Goal: Task Accomplishment & Management: Manage account settings

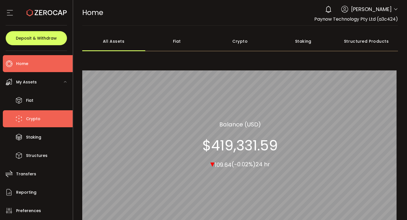
click at [46, 118] on li "Crypto" at bounding box center [38, 118] width 70 height 17
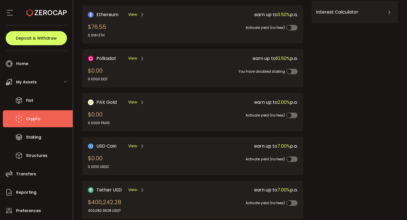
scroll to position [157, 0]
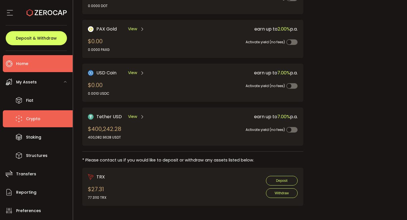
click at [33, 63] on li "Home" at bounding box center [38, 63] width 70 height 17
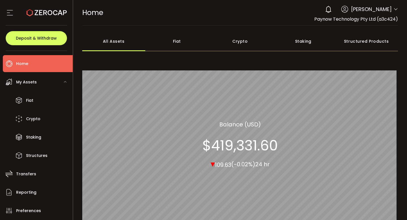
click at [241, 41] on div "Crypto" at bounding box center [239, 41] width 63 height 20
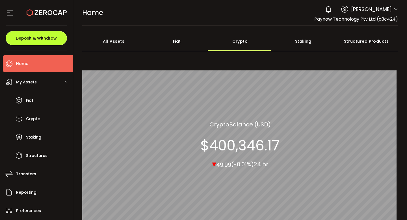
click at [42, 40] on span "Deposit & Withdraw" at bounding box center [36, 38] width 41 height 4
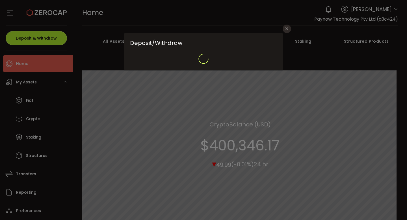
type input "**********"
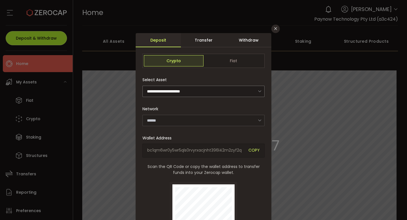
type input "*******"
click at [249, 40] on div "Withdraw" at bounding box center [248, 40] width 45 height 14
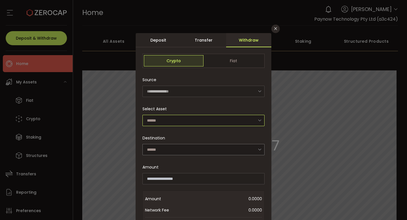
click at [190, 119] on input "dialog" at bounding box center [203, 120] width 122 height 11
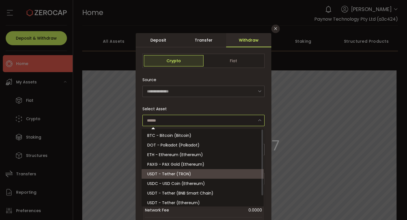
click at [177, 172] on span "USDT - Tether (TRON)" at bounding box center [169, 174] width 44 height 6
type input "**********"
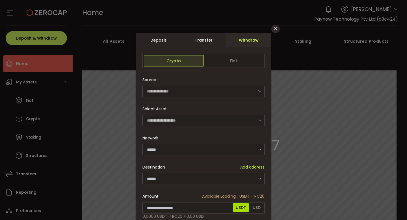
type input "****"
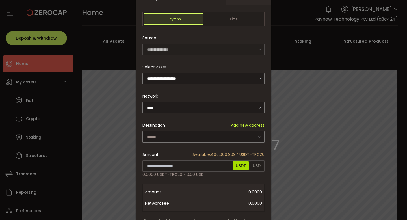
scroll to position [44, 0]
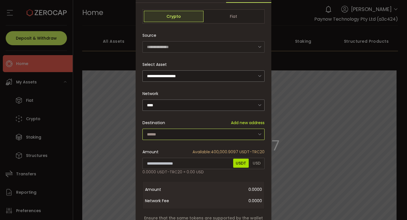
click at [173, 133] on input "dialog" at bounding box center [203, 134] width 122 height 11
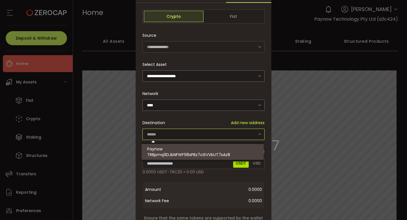
click at [181, 148] on div "Paynow TRBpmq9DJbNFWF98sPBz7ciSVVbUT7sAz8" at bounding box center [203, 152] width 112 height 16
type input "**********"
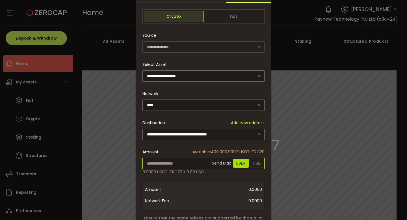
click at [164, 164] on input "dialog" at bounding box center [203, 163] width 122 height 11
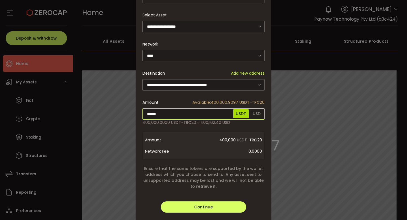
scroll to position [121, 0]
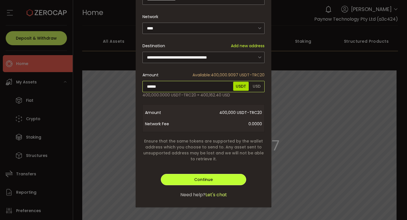
type input "******"
click at [208, 181] on div "**********" at bounding box center [204, 59] width 136 height 295
click at [209, 177] on span "Continue" at bounding box center [203, 180] width 19 height 6
click at [200, 177] on span "Verify" at bounding box center [203, 180] width 12 height 6
click at [198, 177] on span "Verify" at bounding box center [203, 180] width 12 height 6
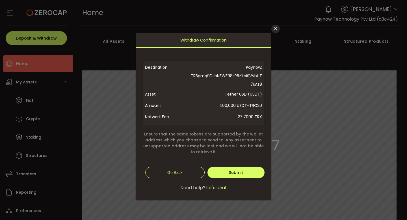
scroll to position [0, 0]
click at [239, 171] on span "Submit" at bounding box center [236, 172] width 14 height 6
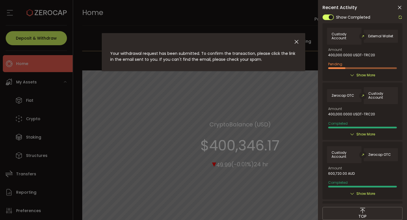
click at [39, 100] on div "Your withdrawal request has been submitted. To confirm the transaction, please …" at bounding box center [203, 110] width 407 height 220
click at [38, 64] on div "Your withdrawal request has been submitted. To confirm the transaction, please …" at bounding box center [203, 110] width 407 height 220
click at [296, 42] on icon "Close" at bounding box center [296, 42] width 6 height 6
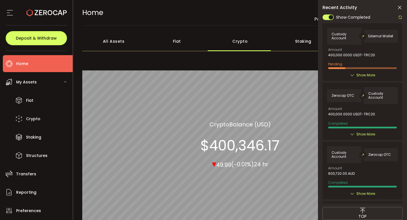
click at [30, 67] on li "Home" at bounding box center [38, 63] width 70 height 17
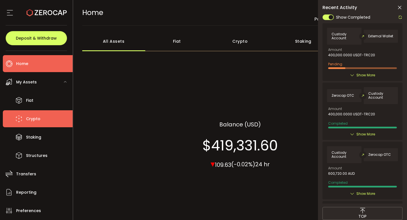
click at [35, 117] on span "Crypto" at bounding box center [33, 119] width 14 height 8
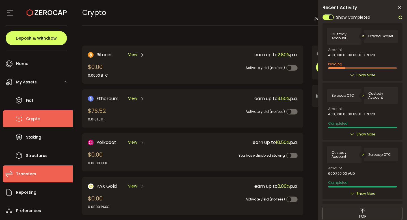
click at [29, 171] on span "Transfers" at bounding box center [26, 174] width 20 height 8
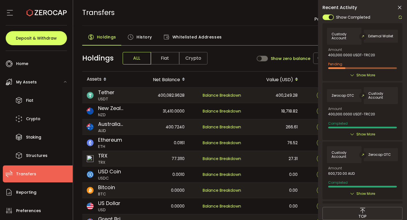
click at [399, 8] on icon at bounding box center [400, 8] width 6 height 6
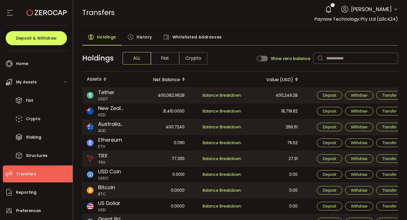
click at [136, 97] on div "400,082.9628" at bounding box center [161, 95] width 56 height 15
click at [199, 60] on span "Crypto" at bounding box center [193, 58] width 28 height 12
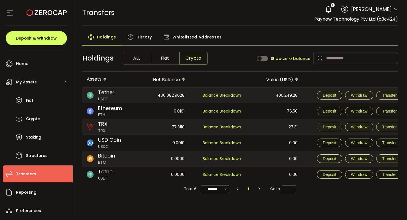
click at [146, 96] on div "400,082.9628" at bounding box center [161, 95] width 56 height 15
click at [141, 41] on span "History" at bounding box center [144, 36] width 16 height 11
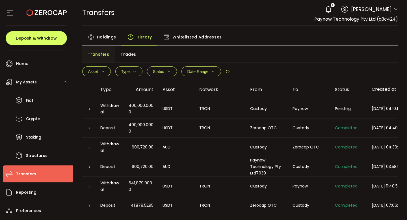
click at [91, 110] on div at bounding box center [89, 109] width 5 height 6
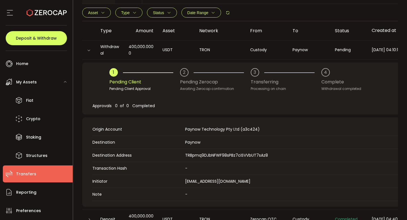
scroll to position [58, 0]
